Goal: Information Seeking & Learning: Check status

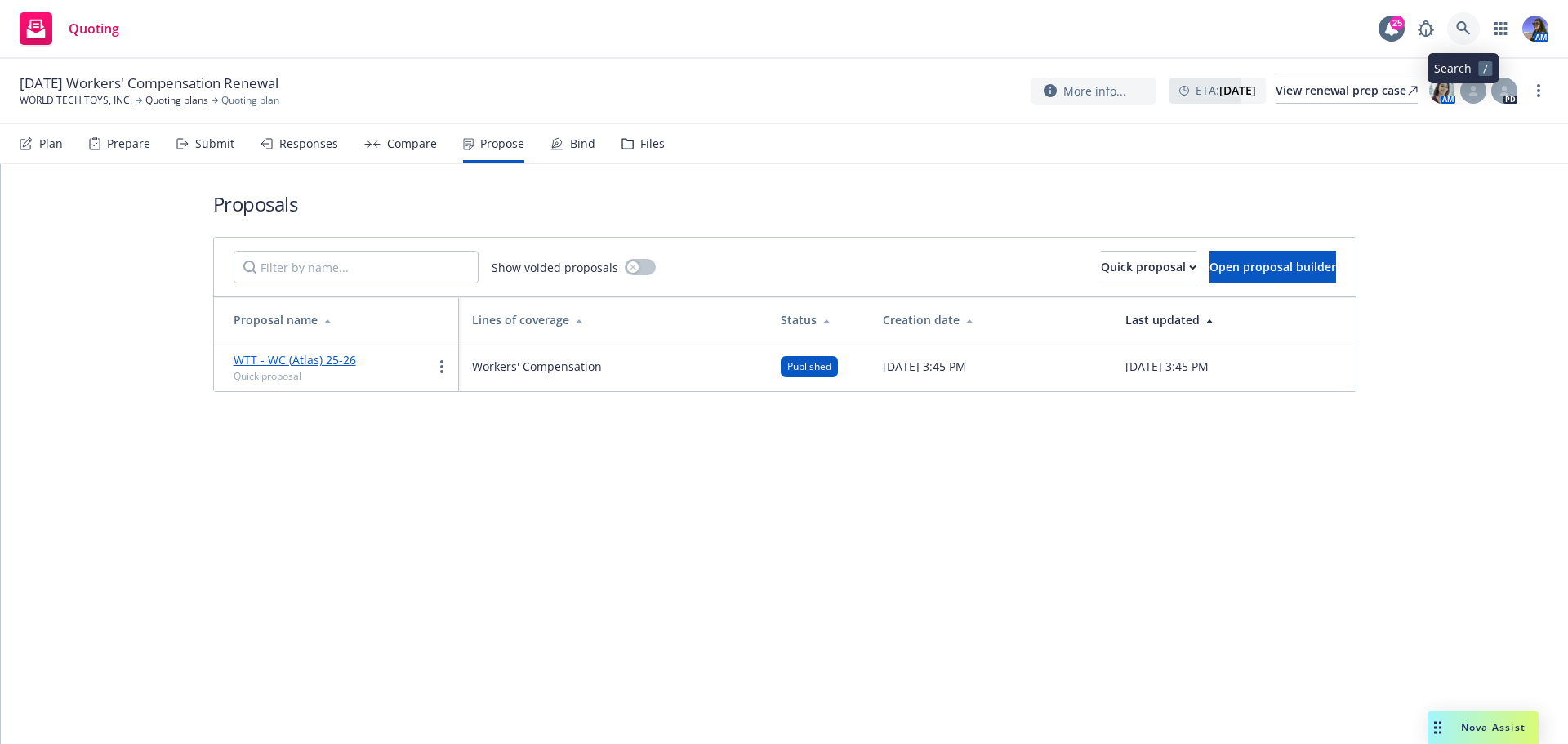
click at [1471, 31] on link at bounding box center [1463, 28] width 33 height 33
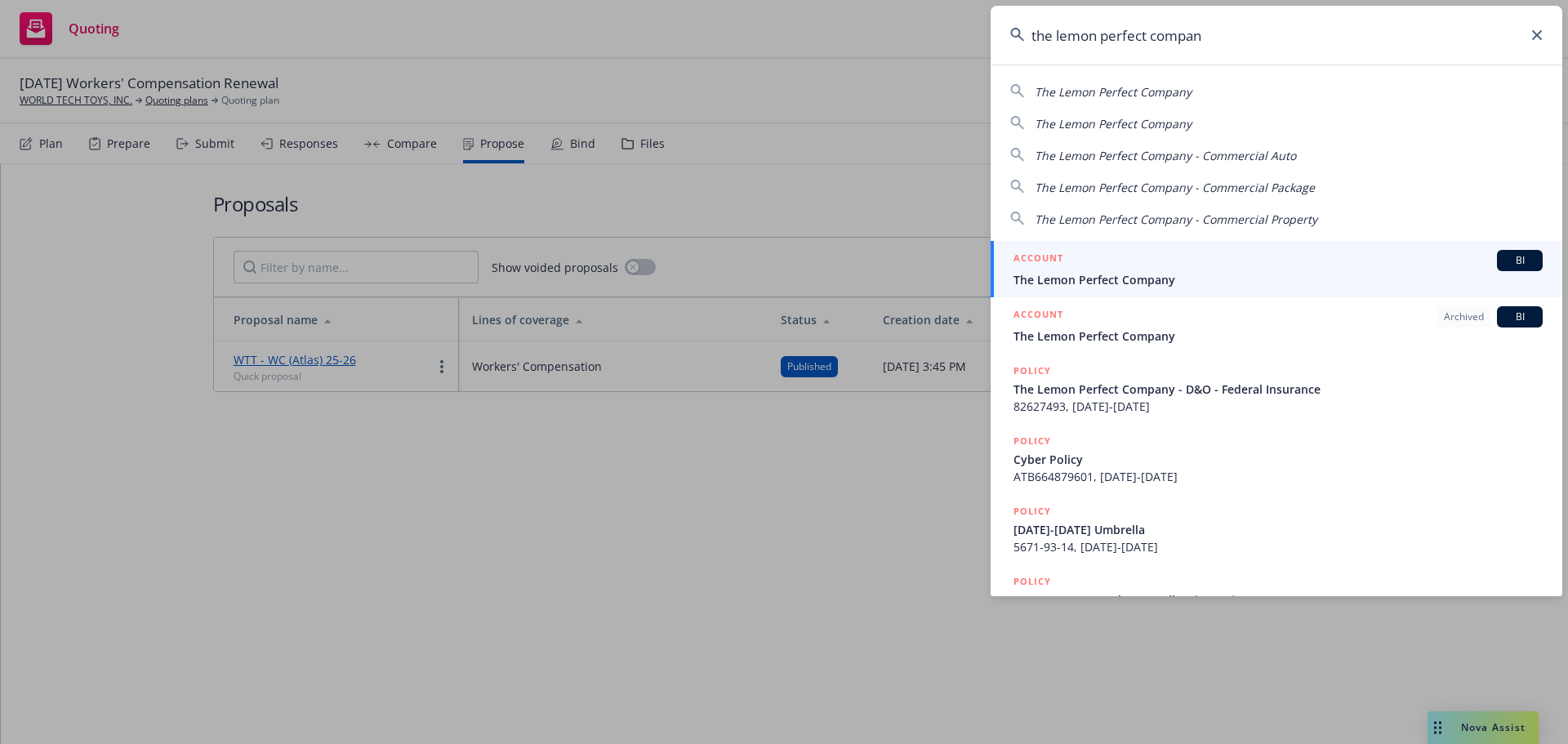
type input "the lemon perfect compan"
click at [1262, 274] on span "The Lemon Perfect Company" at bounding box center [1279, 280] width 529 height 18
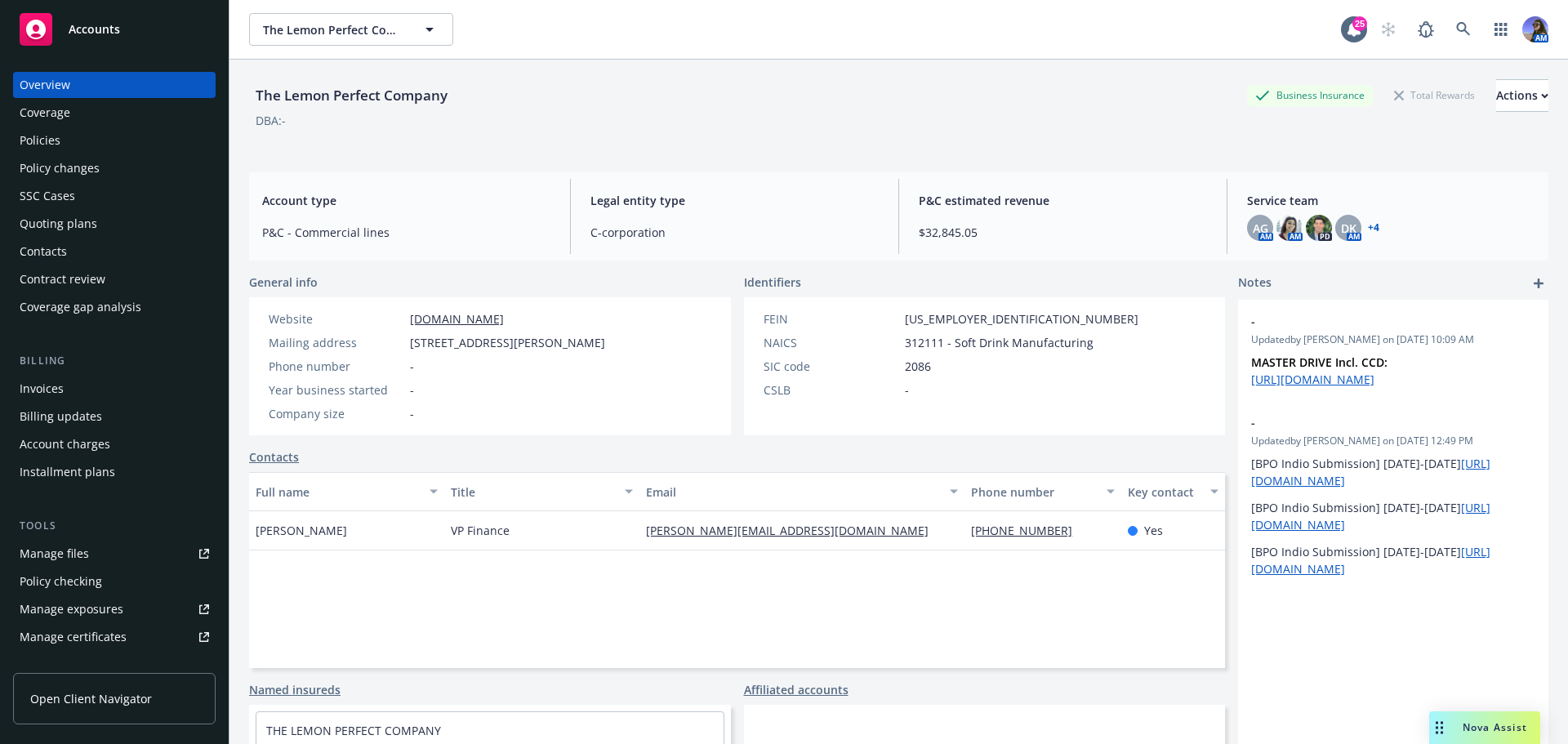
click at [62, 221] on div "Quoting plans" at bounding box center [58, 224] width 77 height 26
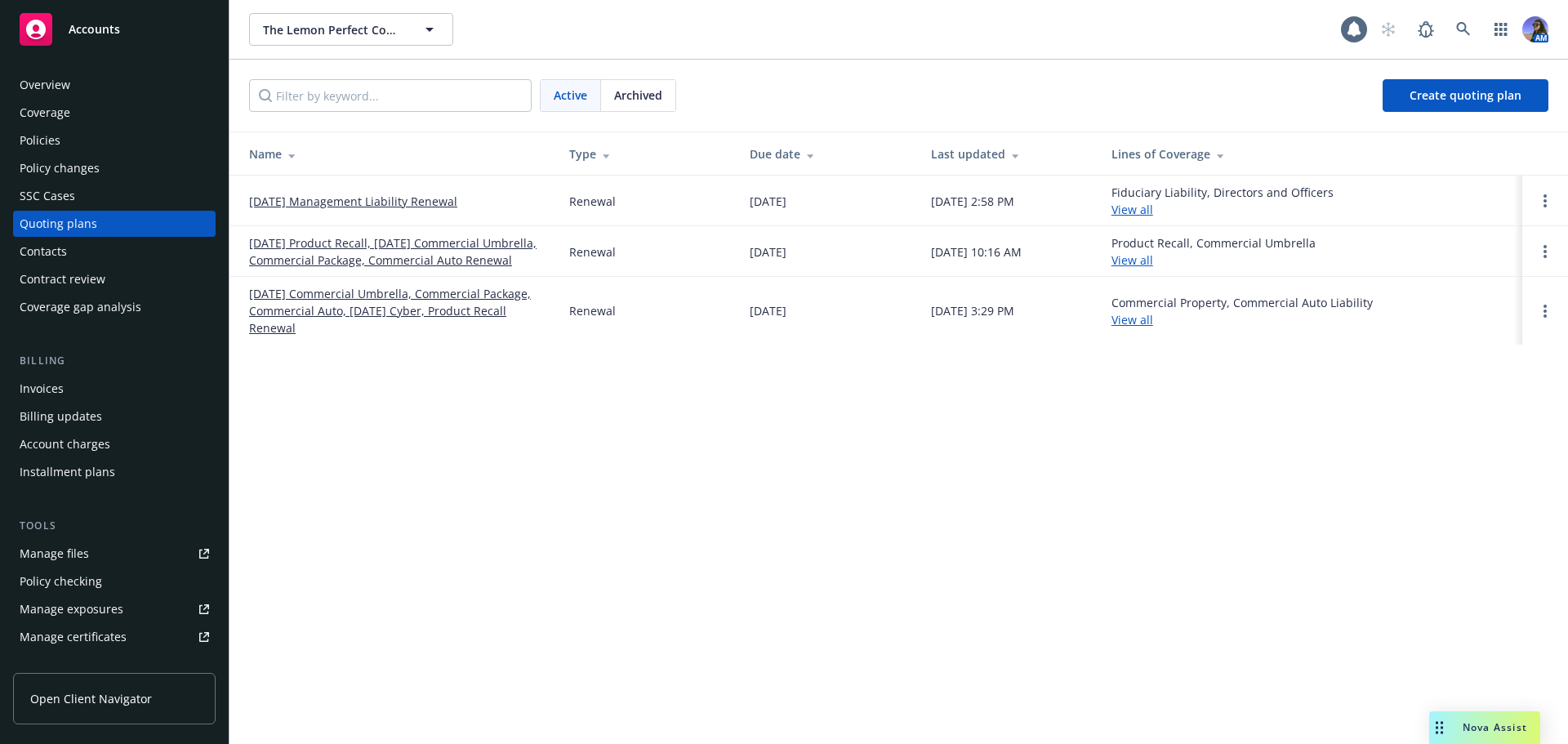
click at [336, 263] on link "11/17/25 Product Recall, 11/05/25 Commercial Umbrella, Commercial Package, Comm…" at bounding box center [396, 252] width 294 height 34
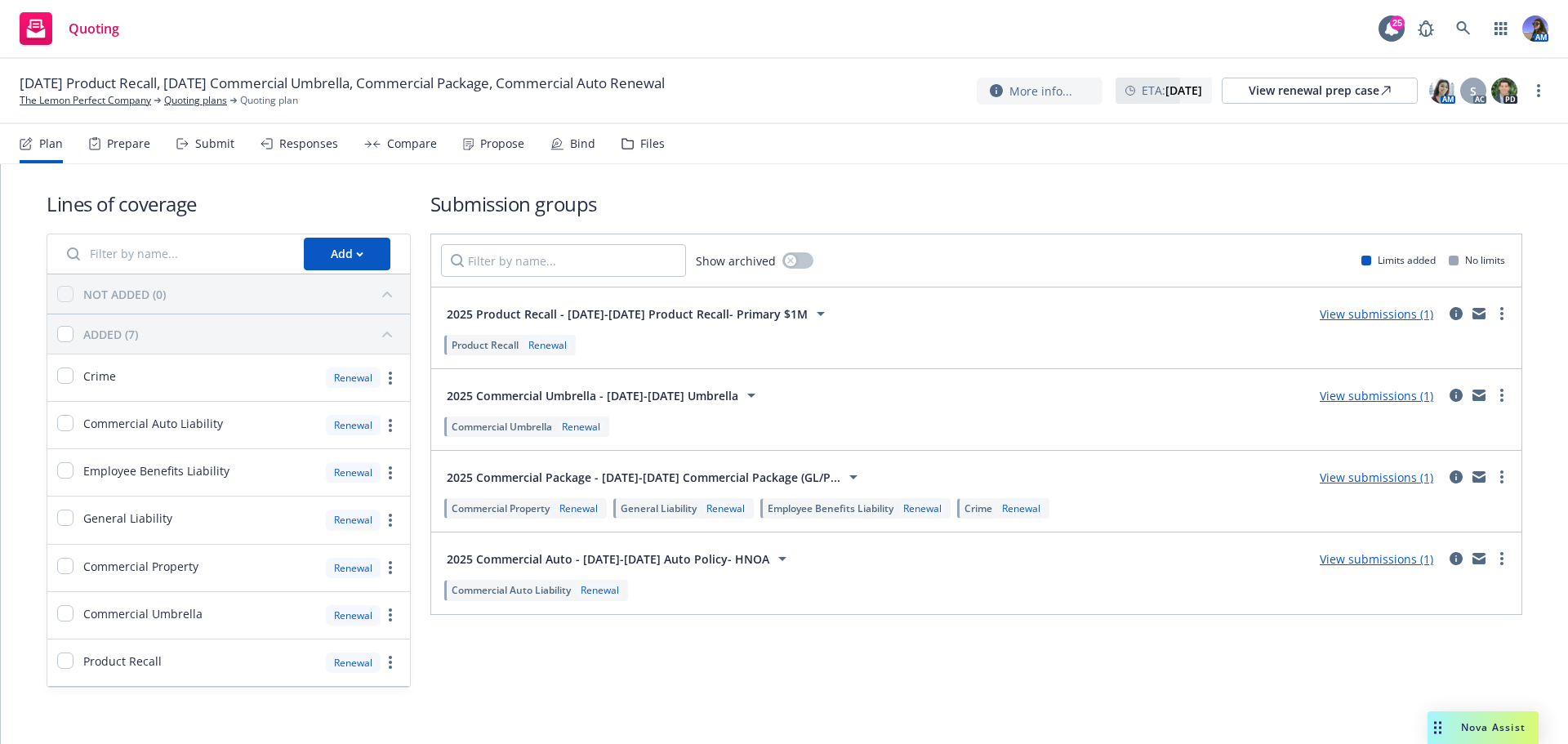
click at [108, 132] on div "Prepare" at bounding box center [120, 143] width 62 height 40
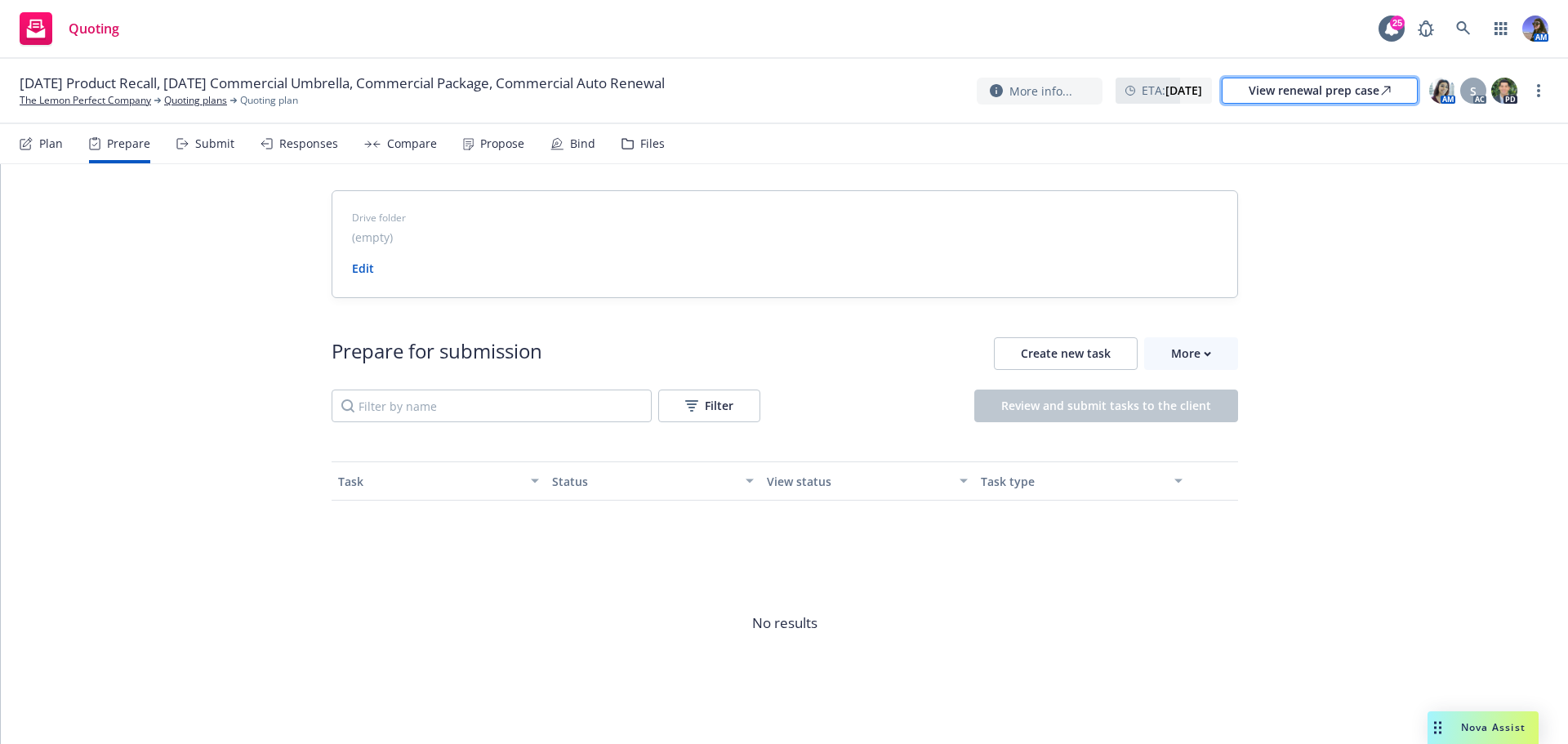
click at [1307, 89] on div "View renewal prep case" at bounding box center [1320, 91] width 142 height 25
click at [109, 104] on link "The Lemon Perfect Company" at bounding box center [85, 100] width 132 height 15
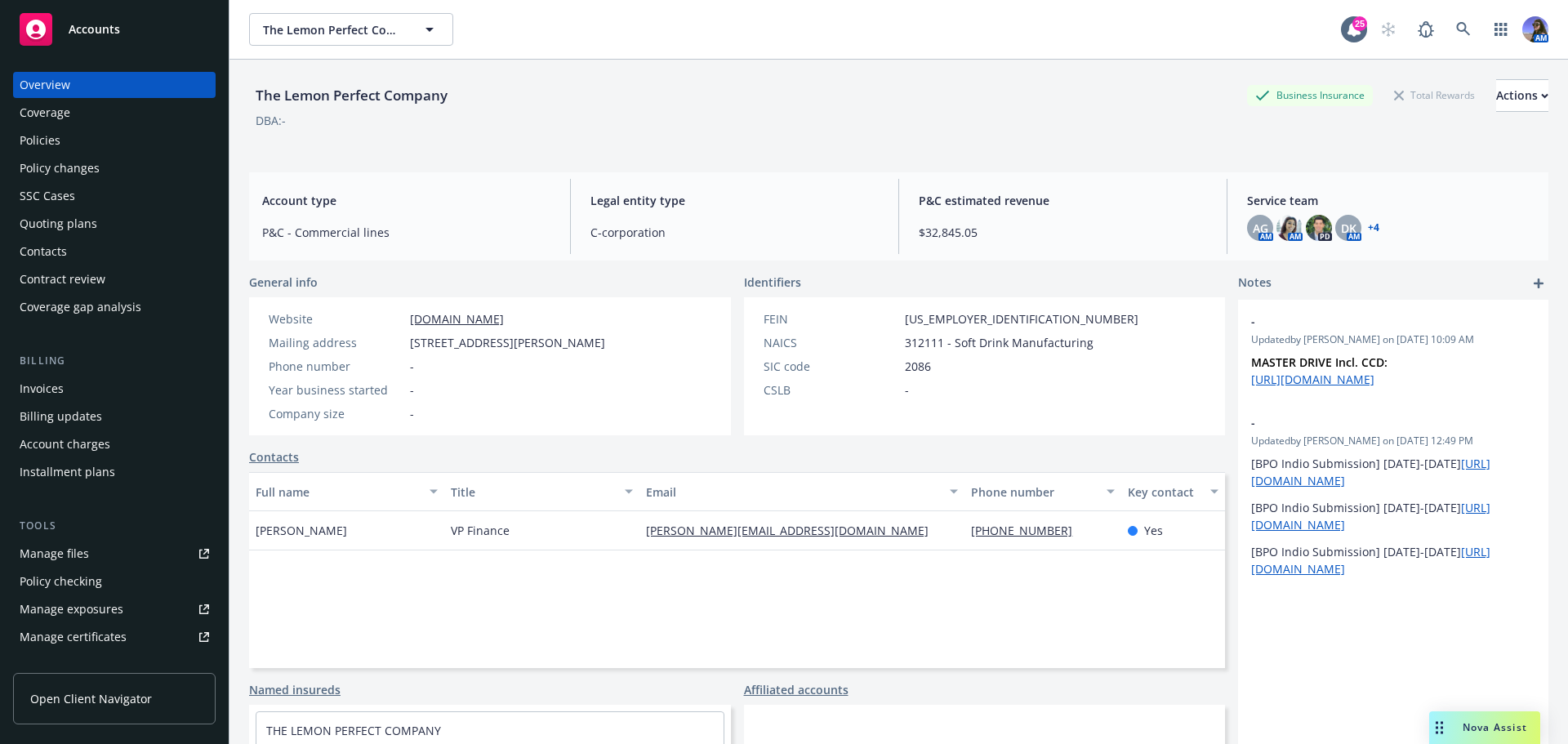
click at [59, 140] on div "Policies" at bounding box center [40, 141] width 40 height 26
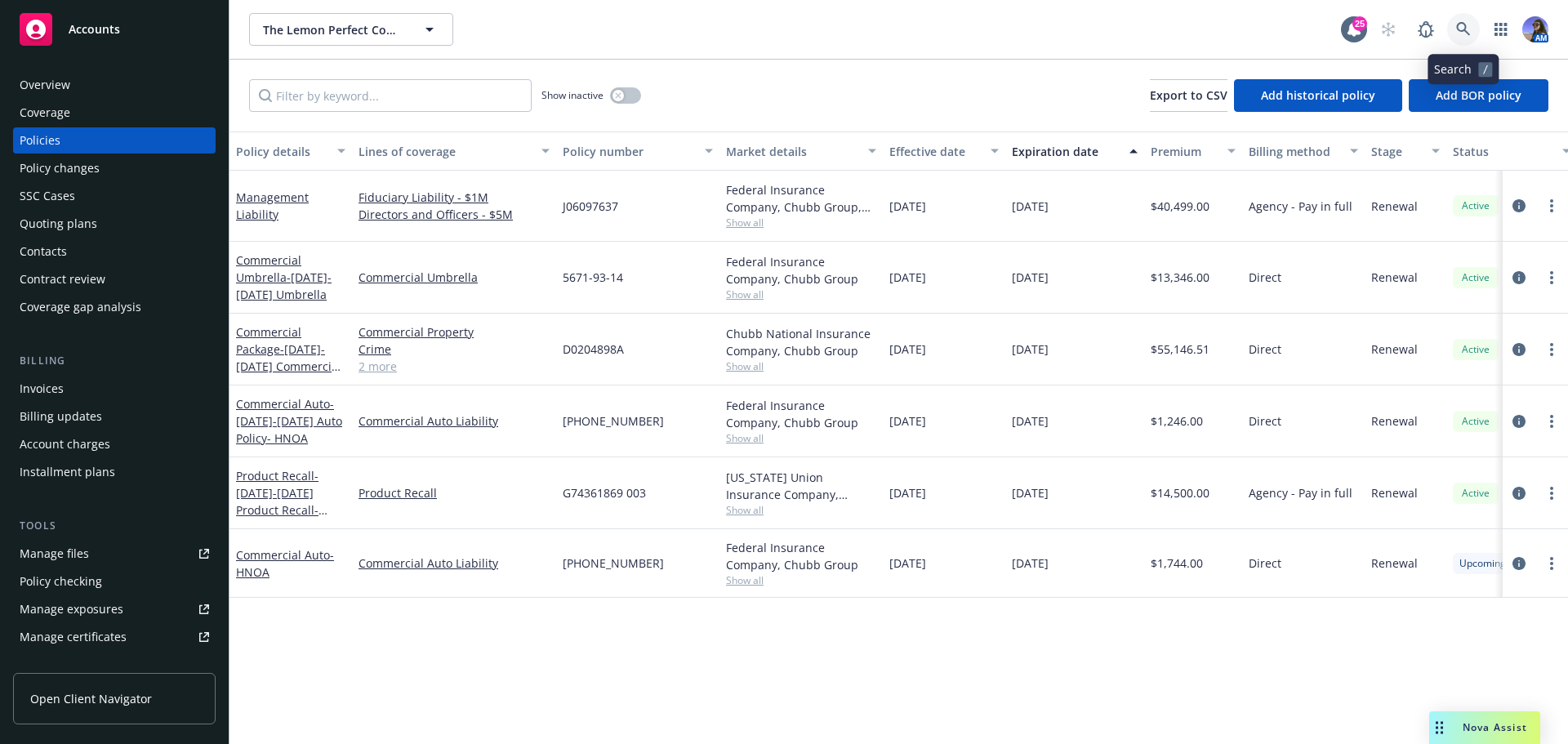
click at [1468, 39] on link at bounding box center [1463, 29] width 33 height 33
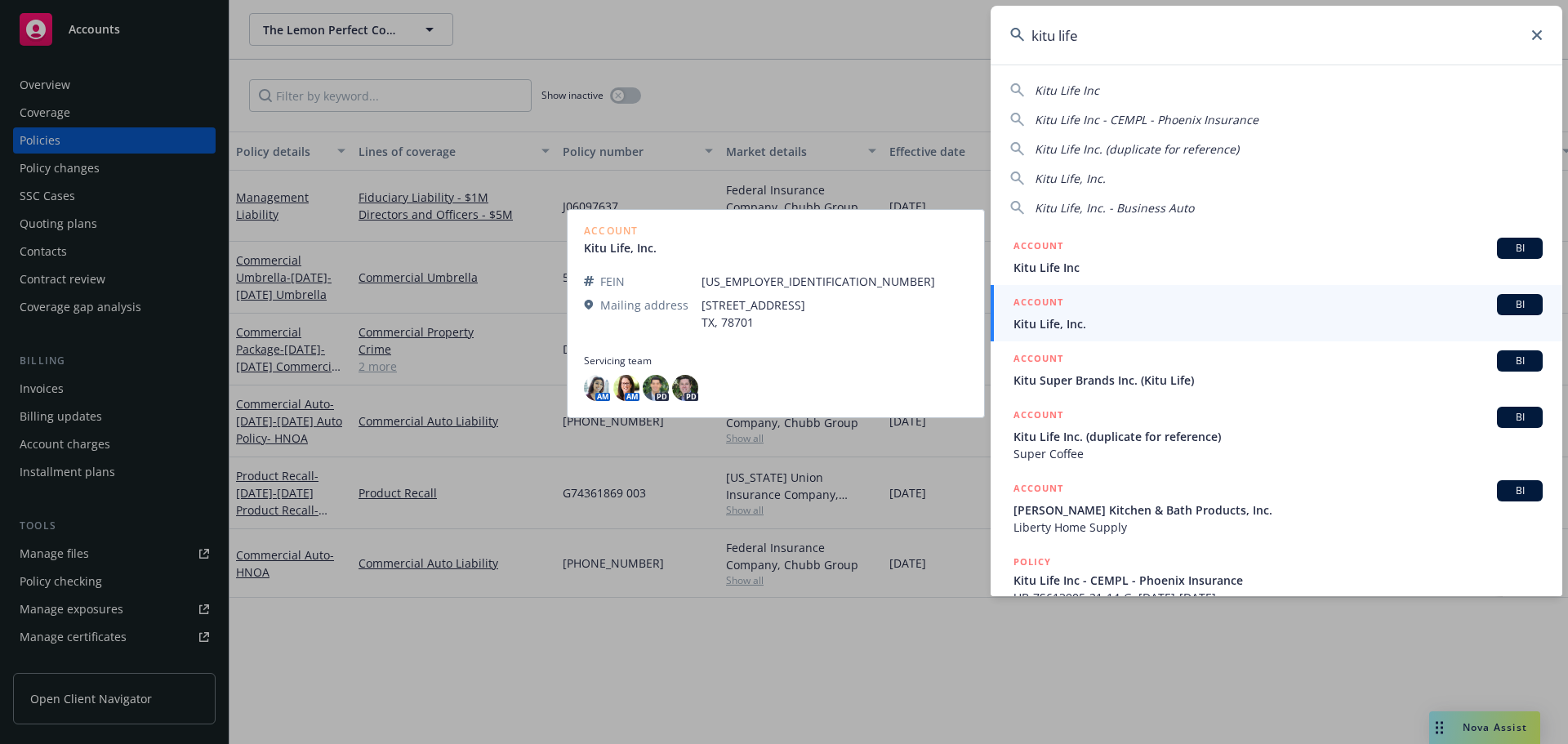
type input "kitu life"
click at [1072, 316] on span "Kitu Life, Inc." at bounding box center [1279, 324] width 529 height 18
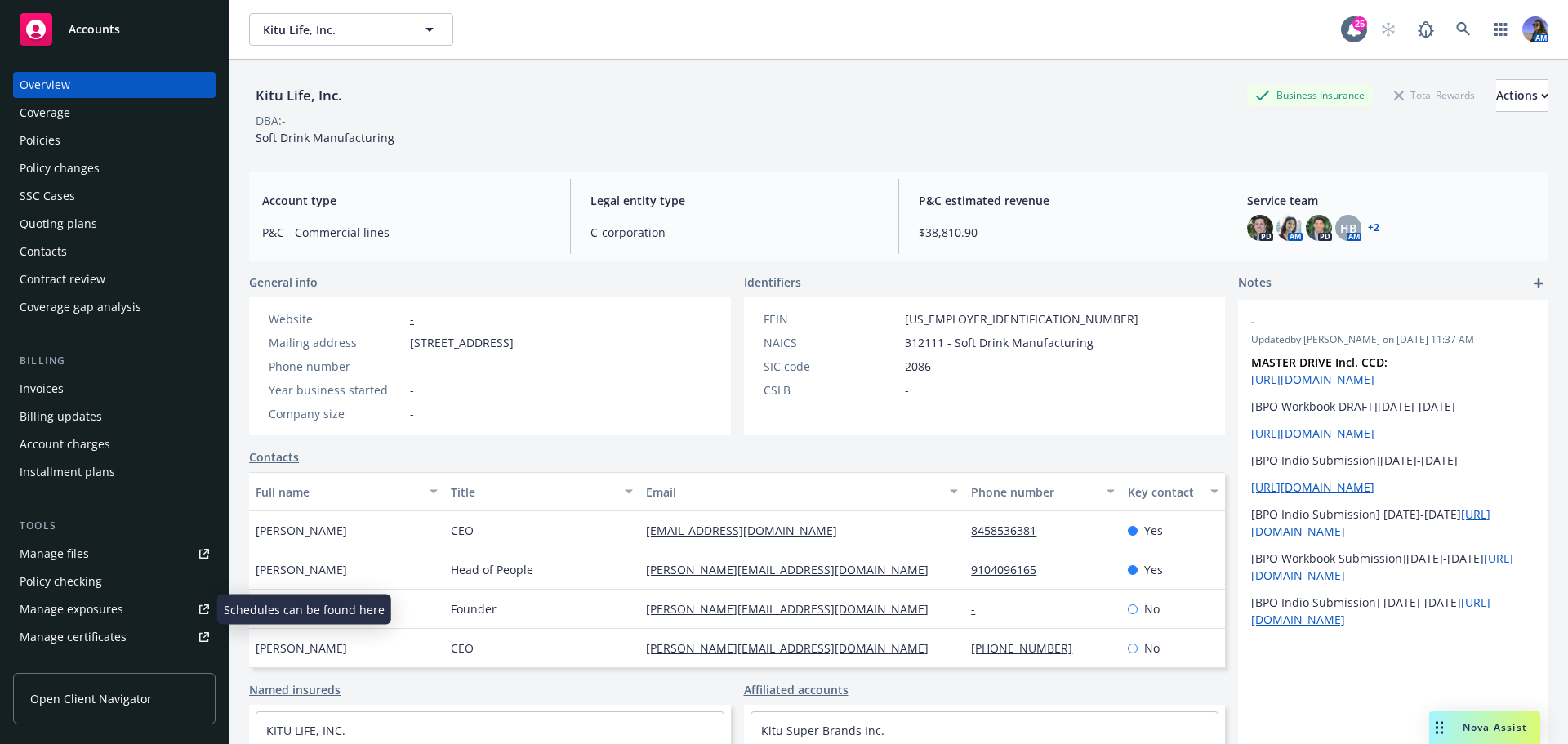
click at [114, 633] on div "Manage certificates" at bounding box center [73, 638] width 107 height 26
click at [109, 182] on div "Overview Coverage Policies Policy changes SSC Cases Quoting plans Contacts Cont…" at bounding box center [114, 196] width 202 height 248
click at [63, 146] on div "Policies" at bounding box center [113, 141] width 189 height 26
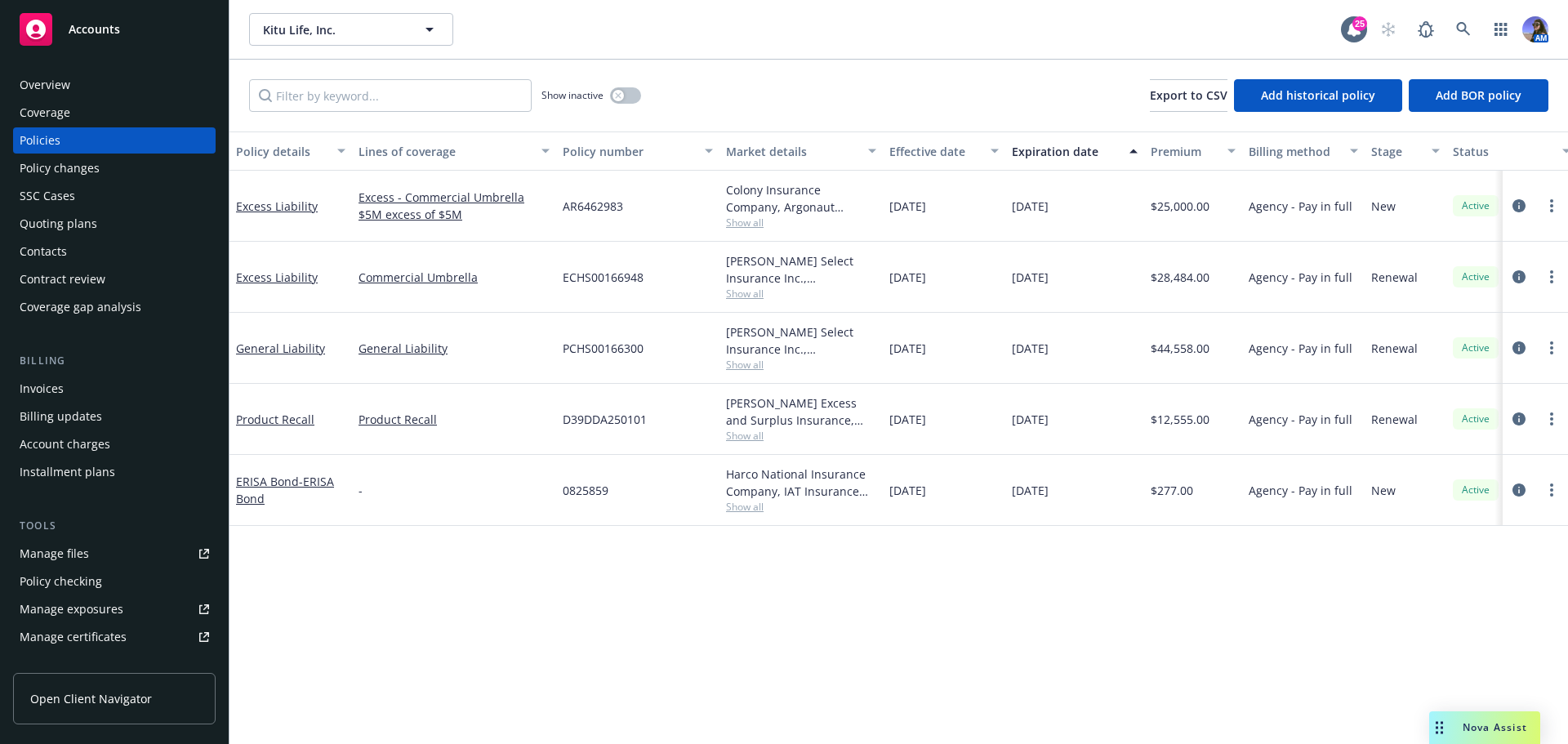
click at [47, 201] on div "SSC Cases" at bounding box center [47, 196] width 55 height 26
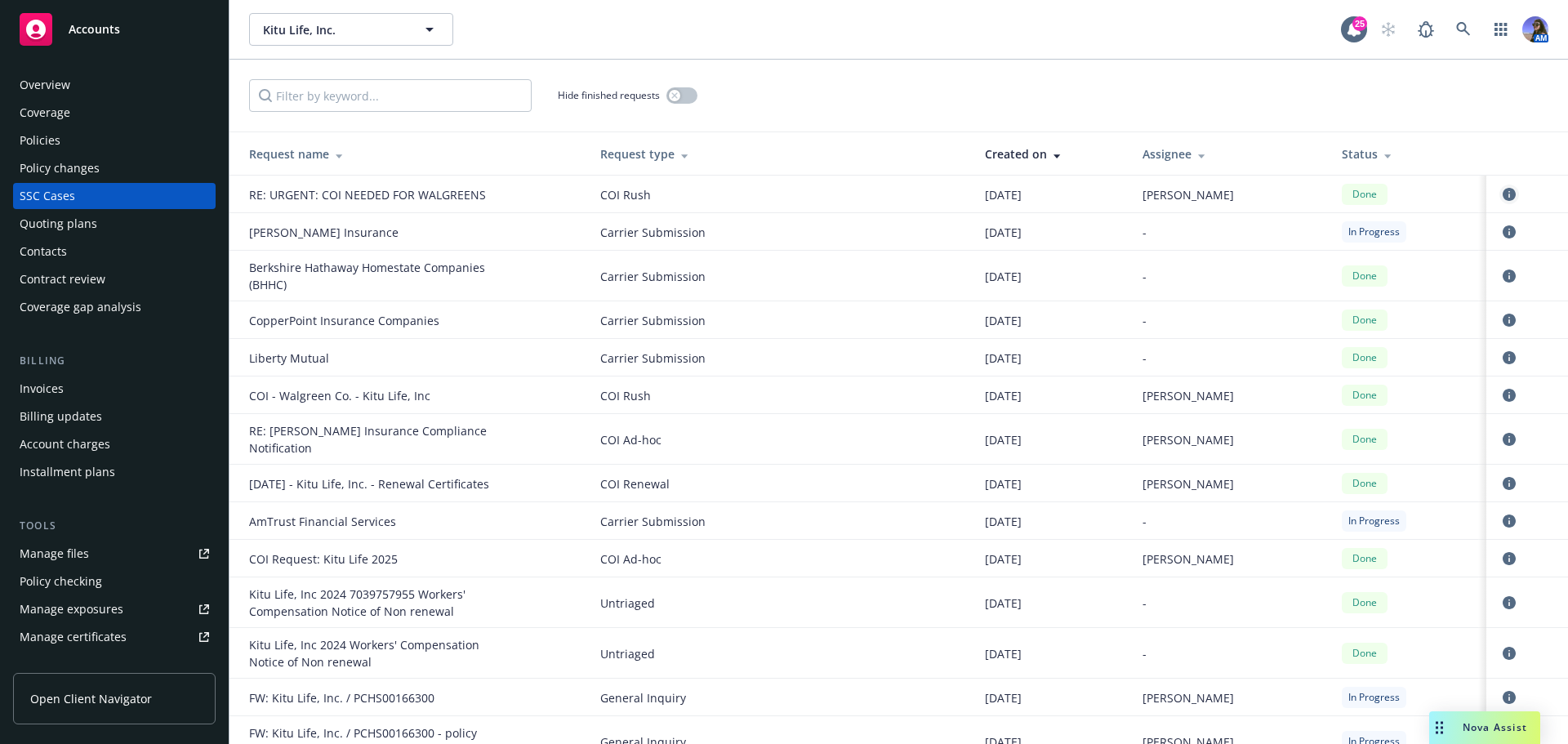
click at [1503, 195] on icon "circleInformation" at bounding box center [1509, 194] width 13 height 13
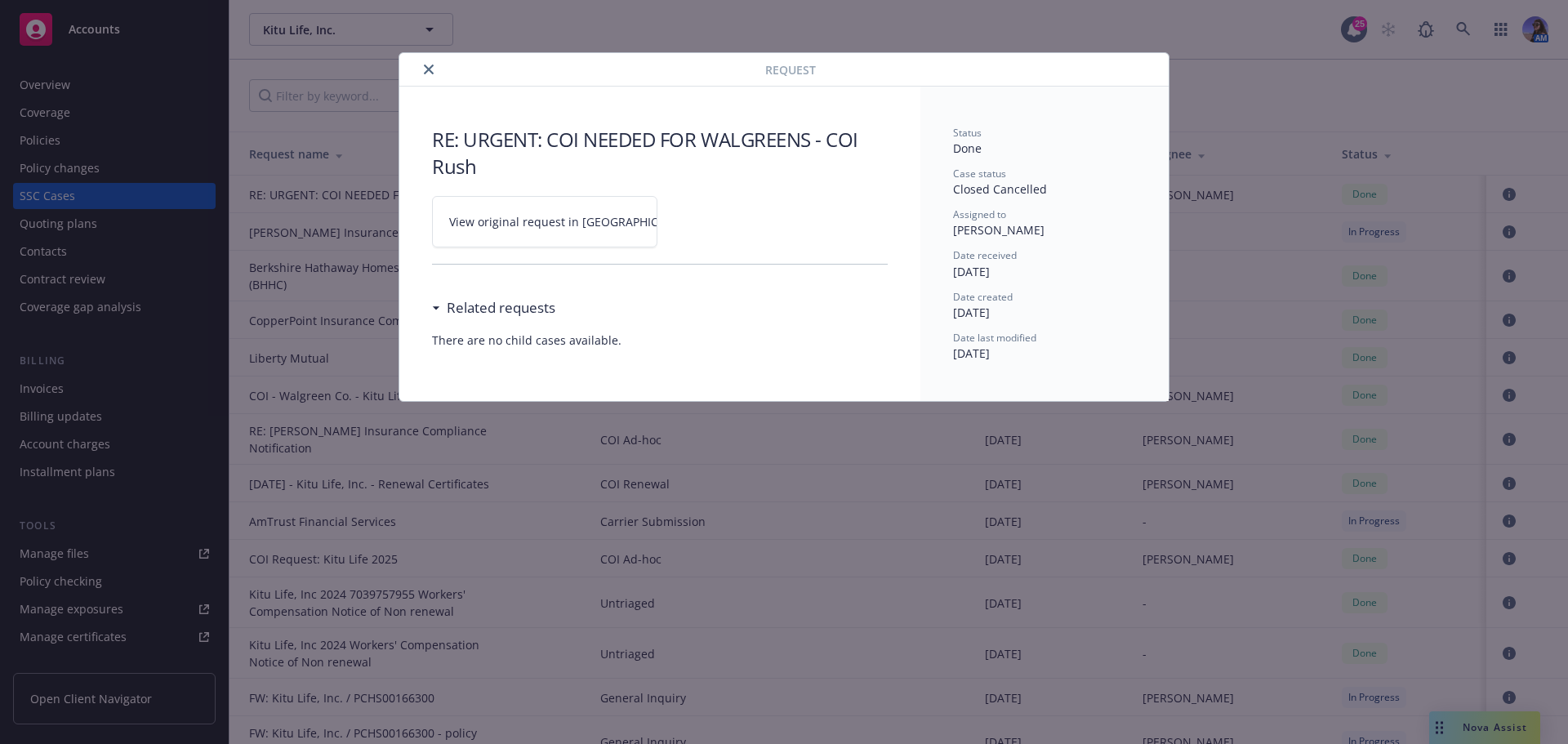
click at [580, 227] on span "View original request in [GEOGRAPHIC_DATA]" at bounding box center [573, 222] width 247 height 18
